Goal: Information Seeking & Learning: Check status

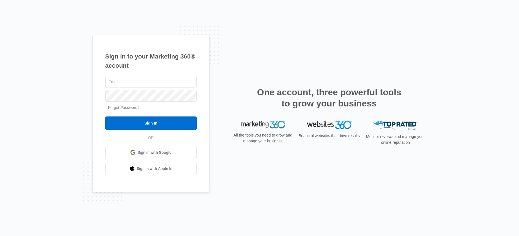
type input "[PERSON_NAME][EMAIL_ADDRESS][PERSON_NAME][DOMAIN_NAME]"
click at [83, 92] on div "Sign in to your Marketing 360® account brittany.anderson@madwire.com Forgot Pas…" at bounding box center [259, 118] width 519 height 236
click at [105, 116] on input "Sign In" at bounding box center [150, 122] width 91 height 13
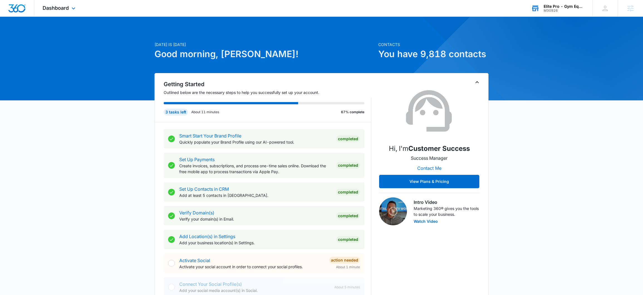
click at [573, 4] on div "Elite Pro - Gym Equipment" at bounding box center [564, 6] width 41 height 4
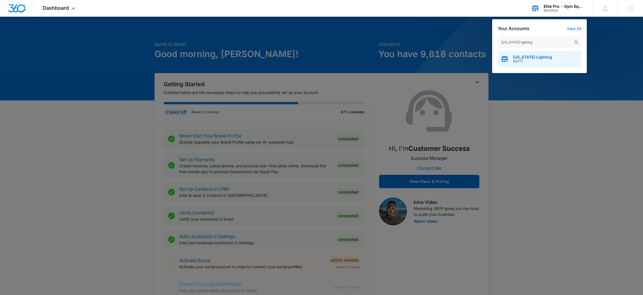
type input "colorado lighting"
click at [528, 60] on span "M2711" at bounding box center [532, 61] width 39 height 4
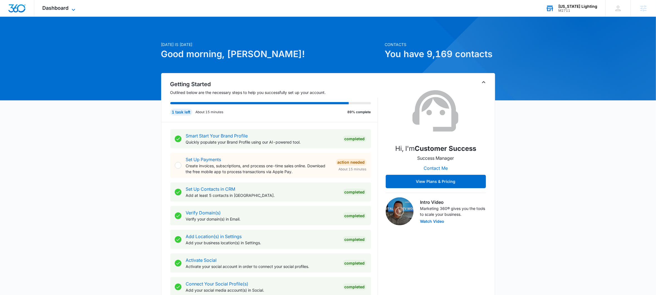
click at [71, 5] on div "Dashboard Apps Reputation Websites Forms CRM Email Social Payments POS Content …" at bounding box center [59, 8] width 51 height 16
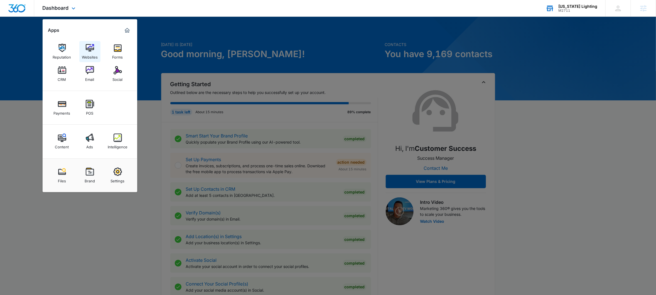
click at [89, 51] on img at bounding box center [90, 48] width 8 height 8
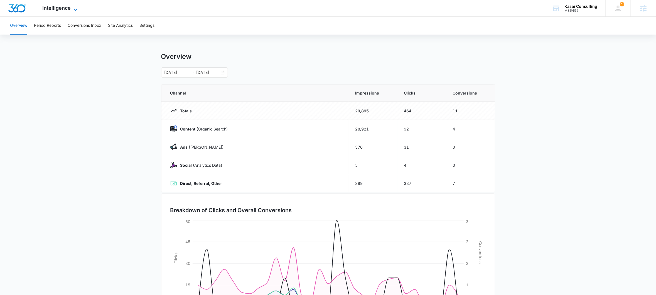
click at [68, 9] on span "Intelligence" at bounding box center [57, 8] width 28 height 6
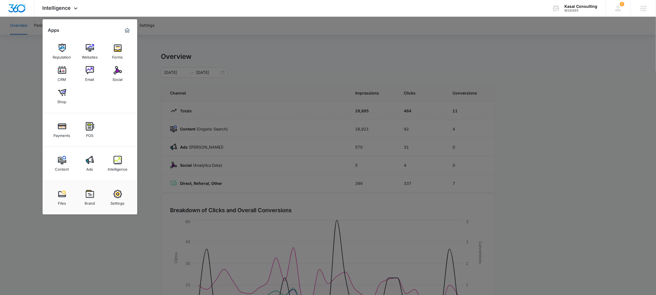
drag, startPoint x: 92, startPoint y: 160, endPoint x: 90, endPoint y: 155, distance: 4.6
click at [91, 159] on img at bounding box center [90, 160] width 8 height 8
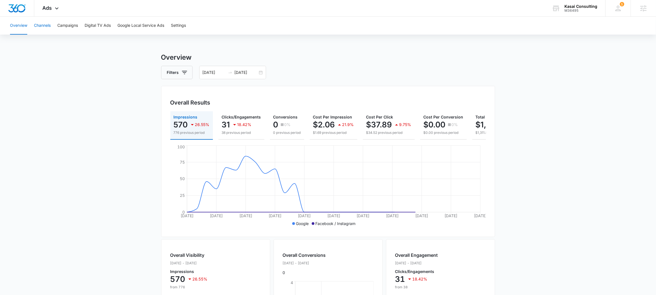
click at [40, 26] on button "Channels" at bounding box center [42, 26] width 17 height 18
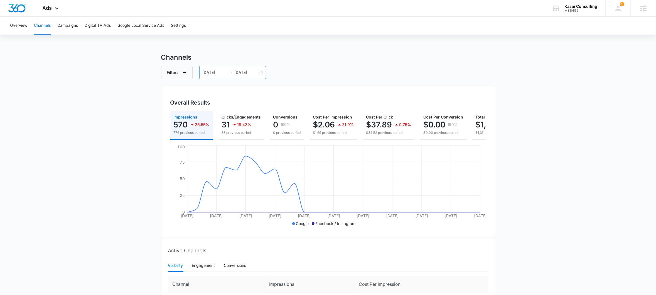
click at [260, 73] on div "08/04/2025 09/03/2025" at bounding box center [232, 72] width 67 height 13
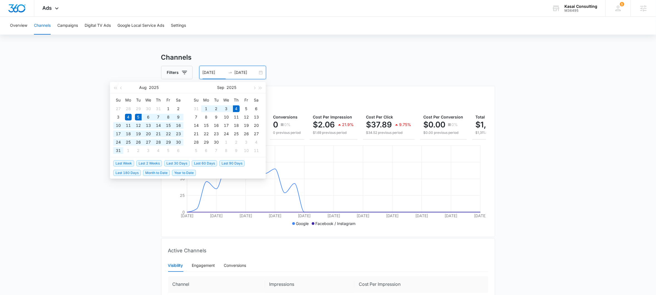
click at [173, 162] on span "Last 30 Days" at bounding box center [176, 163] width 25 height 6
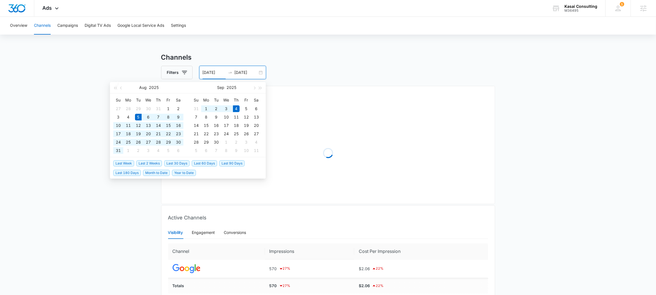
type input "08/05/2025"
type input "09/04/2025"
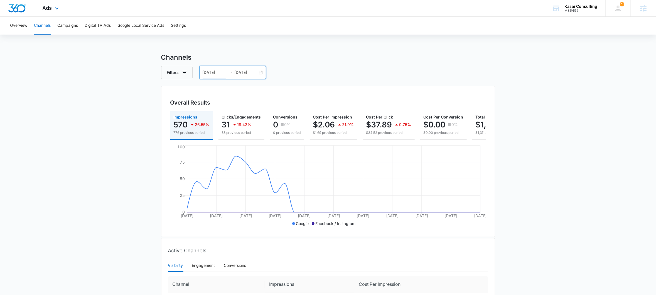
click at [60, 14] on div "Ads Apps Reputation Websites Forms CRM Email Social Shop Payments POS Content A…" at bounding box center [51, 8] width 34 height 16
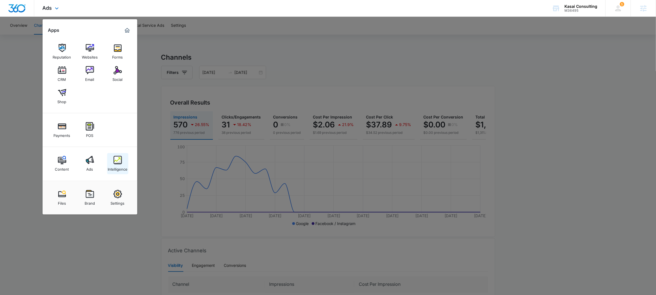
click at [120, 160] on img at bounding box center [118, 160] width 8 height 8
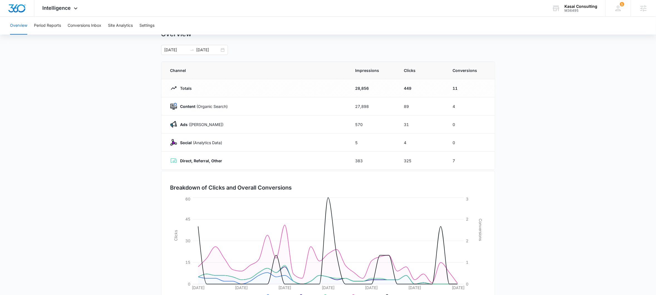
scroll to position [50, 0]
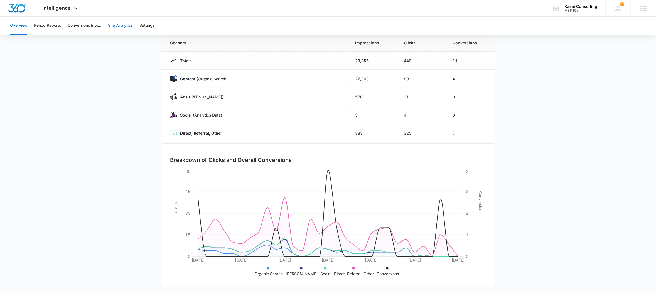
click at [119, 24] on button "Site Analytics" at bounding box center [120, 26] width 25 height 18
